Goal: Transaction & Acquisition: Purchase product/service

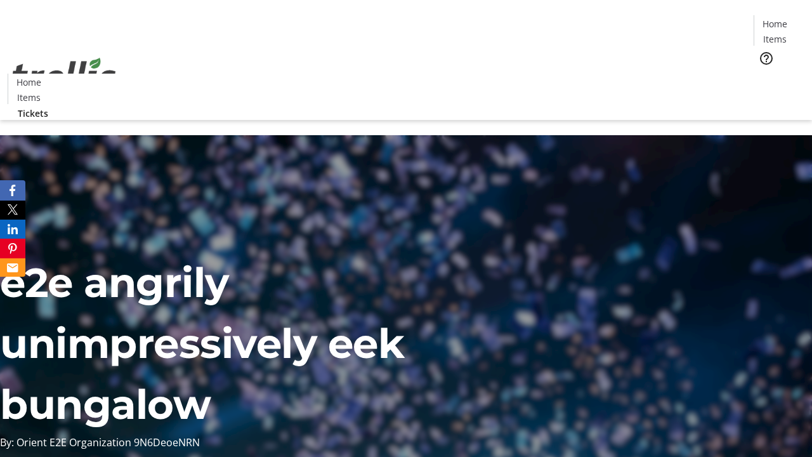
click at [764, 74] on span "Tickets" at bounding box center [779, 80] width 30 height 13
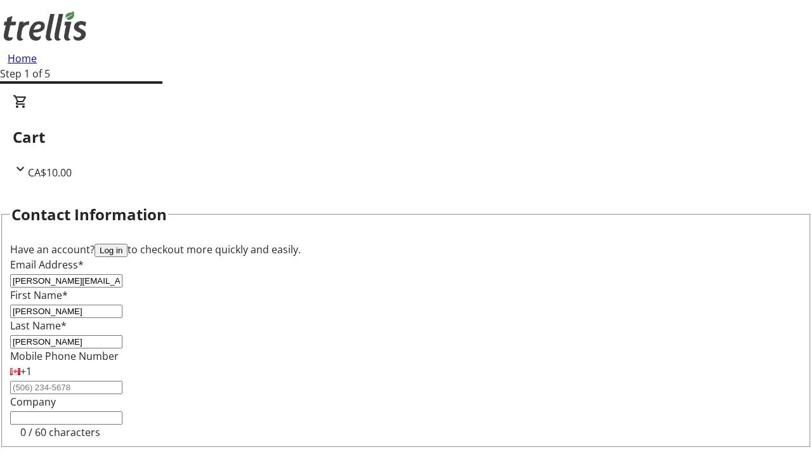
type input "[PERSON_NAME]"
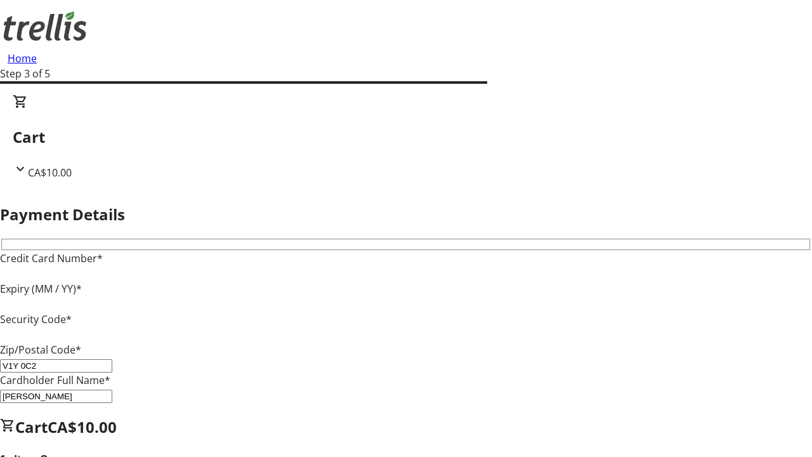
type input "V1Y 0C2"
